Goal: Task Accomplishment & Management: Use online tool/utility

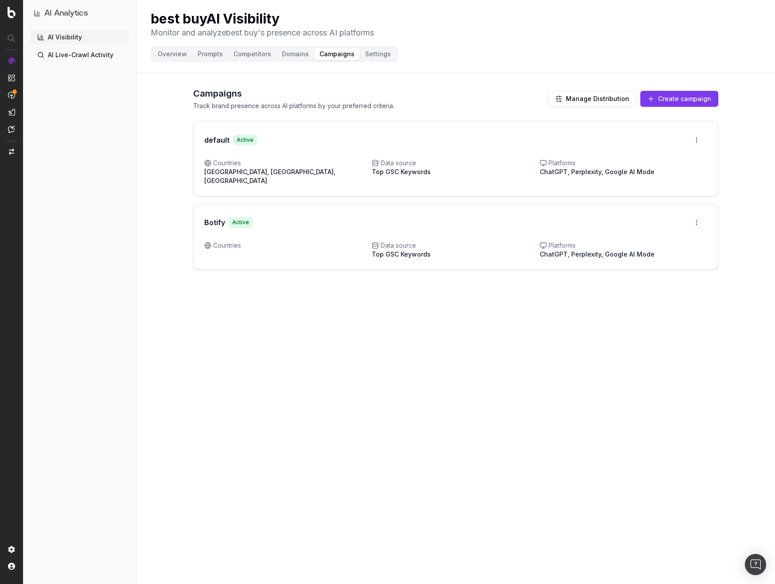
click at [679, 93] on button "Create campaign" at bounding box center [680, 99] width 78 height 16
